Goal: Transaction & Acquisition: Purchase product/service

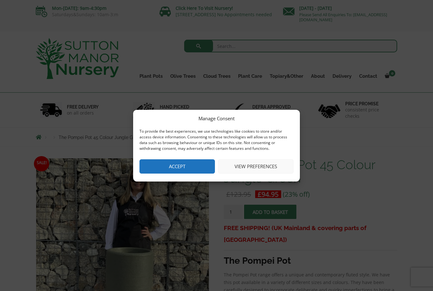
click at [263, 166] on button "View preferences" at bounding box center [256, 166] width 76 height 14
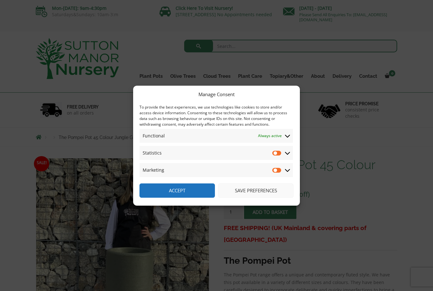
click at [203, 189] on button "Accept" at bounding box center [178, 190] width 76 height 14
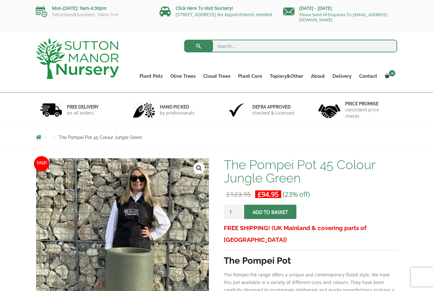
click at [0, 0] on link "Glazed Pots" at bounding box center [0, 0] width 0 height 0
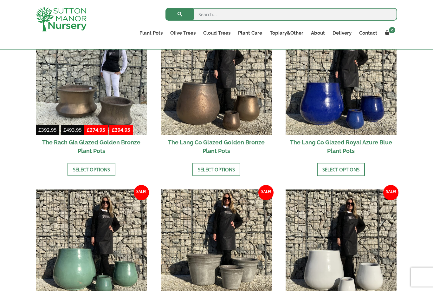
scroll to position [512, 0]
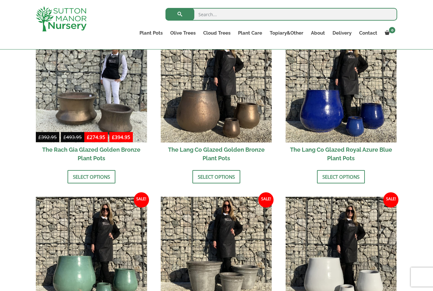
click at [350, 128] on img at bounding box center [341, 86] width 111 height 111
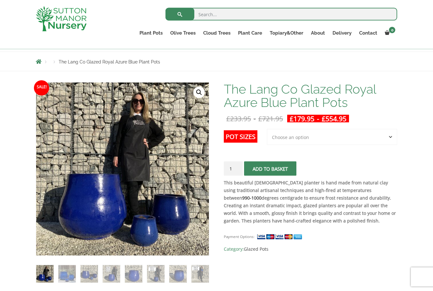
scroll to position [65, 0]
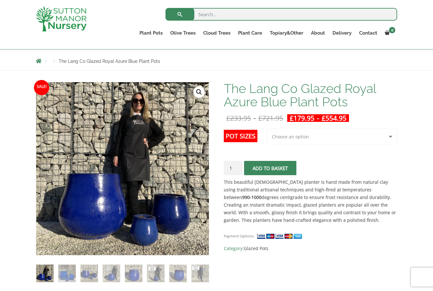
click at [340, 144] on select "Choose an option 3rd to Largest Pot In The Picture 2nd to Largest Pot In The Pi…" at bounding box center [332, 137] width 130 height 16
click at [334, 142] on select "Choose an option 3rd to Largest Pot In The Picture 2nd to Largest Pot In The Pi…" at bounding box center [332, 137] width 130 height 16
select select "Largest pot In The Picture"
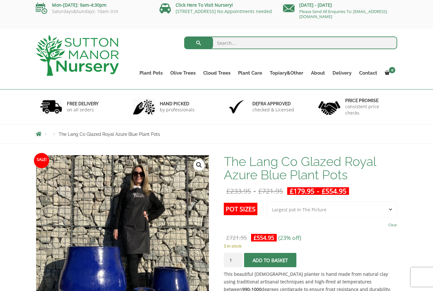
scroll to position [0, 0]
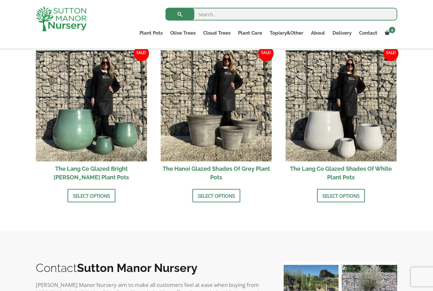
scroll to position [658, 0]
click at [131, 145] on img at bounding box center [91, 105] width 111 height 111
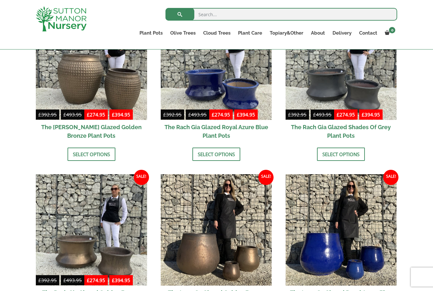
scroll to position [369, 0]
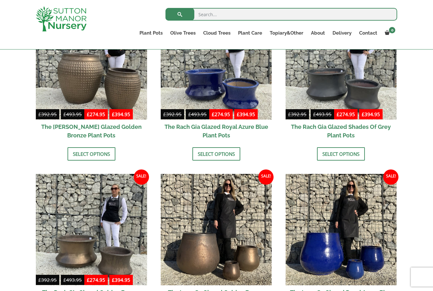
click at [363, 239] on img at bounding box center [341, 229] width 111 height 111
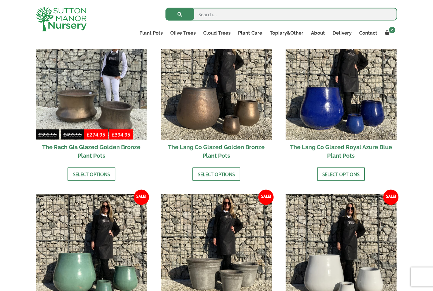
scroll to position [515, 0]
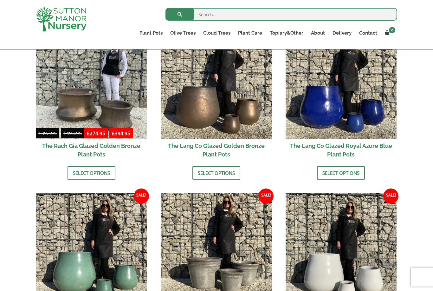
click at [392, 133] on img at bounding box center [341, 82] width 111 height 111
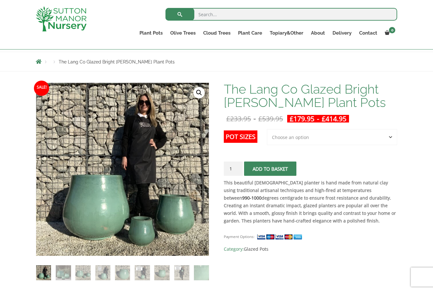
scroll to position [65, 0]
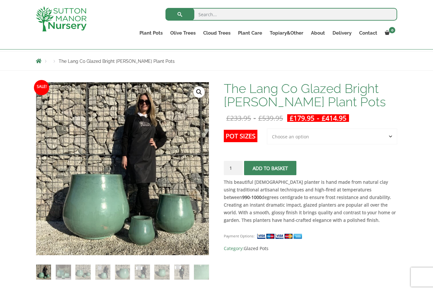
click at [333, 134] on select "Choose an option 3rd to Largest Pot In The Picture 2nd to Largest Pot In The Pi…" at bounding box center [332, 137] width 130 height 16
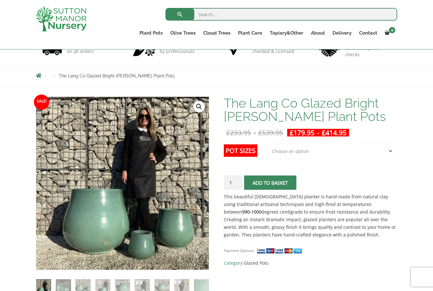
scroll to position [0, 0]
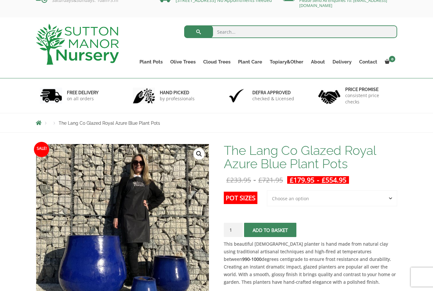
scroll to position [15, 0]
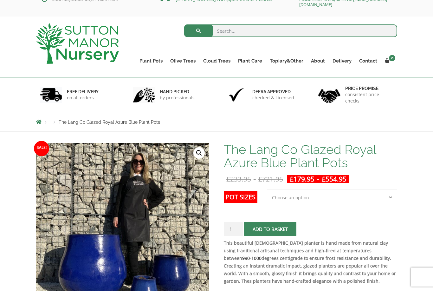
click at [0, 0] on link "Vietnamese Pots" at bounding box center [0, 0] width 0 height 0
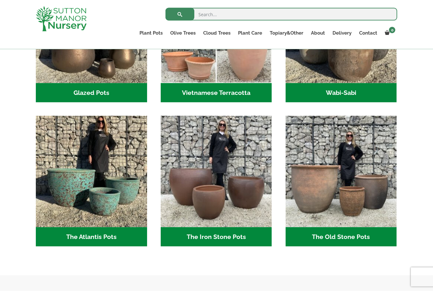
scroll to position [268, 0]
click at [63, 222] on img "Visit product category The Atlantis Pots" at bounding box center [91, 171] width 111 height 111
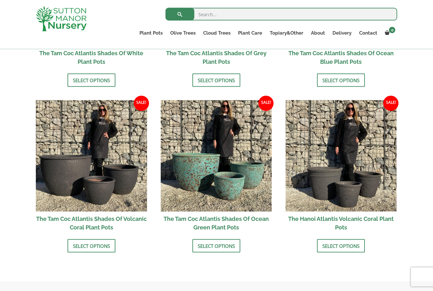
scroll to position [496, 0]
click at [250, 200] on img at bounding box center [216, 155] width 111 height 111
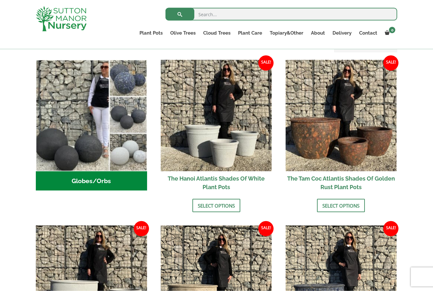
scroll to position [206, 0]
click at [364, 158] on img at bounding box center [341, 115] width 111 height 111
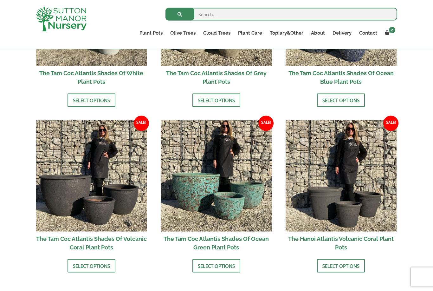
scroll to position [476, 0]
click at [250, 201] on img at bounding box center [216, 175] width 111 height 111
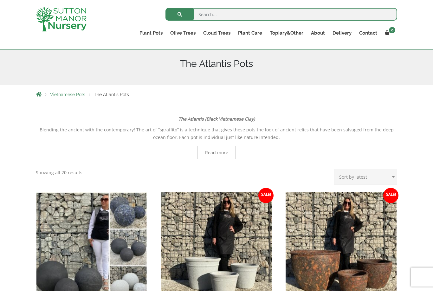
scroll to position [72, 0]
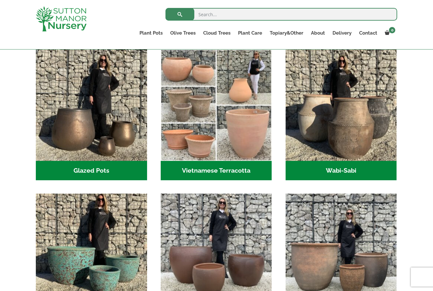
scroll to position [166, 0]
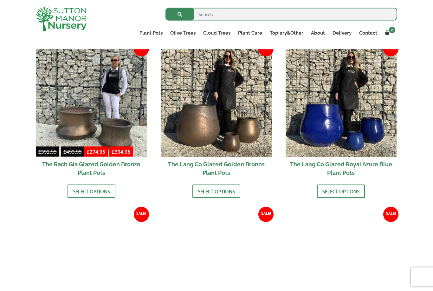
scroll to position [497, 0]
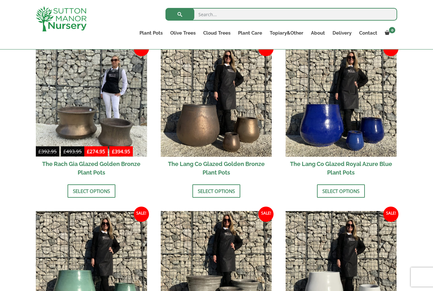
click at [259, 153] on img at bounding box center [216, 100] width 111 height 111
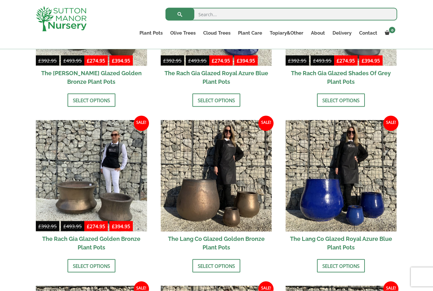
scroll to position [423, 0]
click at [349, 180] on img at bounding box center [341, 175] width 111 height 111
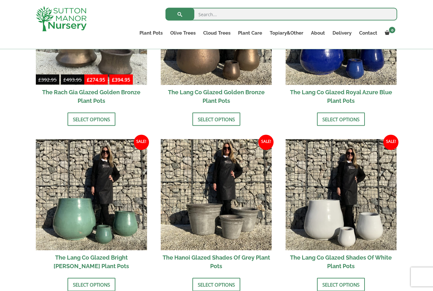
scroll to position [569, 0]
click at [130, 235] on img at bounding box center [91, 194] width 111 height 111
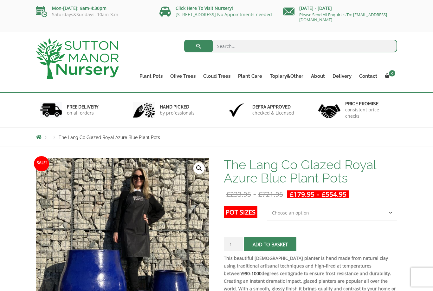
click at [342, 216] on select "Choose an option 3rd to Largest Pot In The Picture 2nd to Largest Pot In The Pi…" at bounding box center [332, 213] width 130 height 16
select select "Largest pot In The Picture"
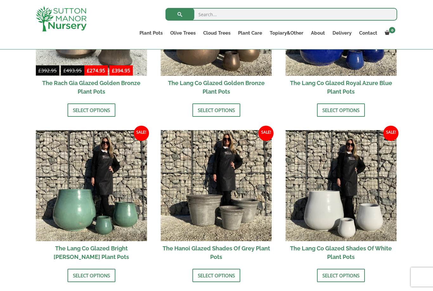
click at [368, 75] on img at bounding box center [341, 19] width 111 height 111
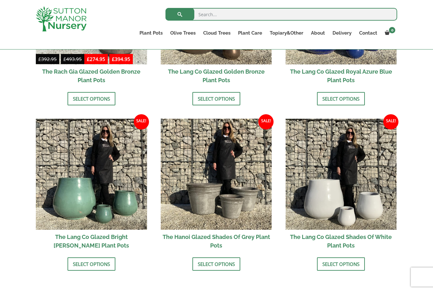
scroll to position [598, 0]
